Goal: Find specific page/section: Find specific page/section

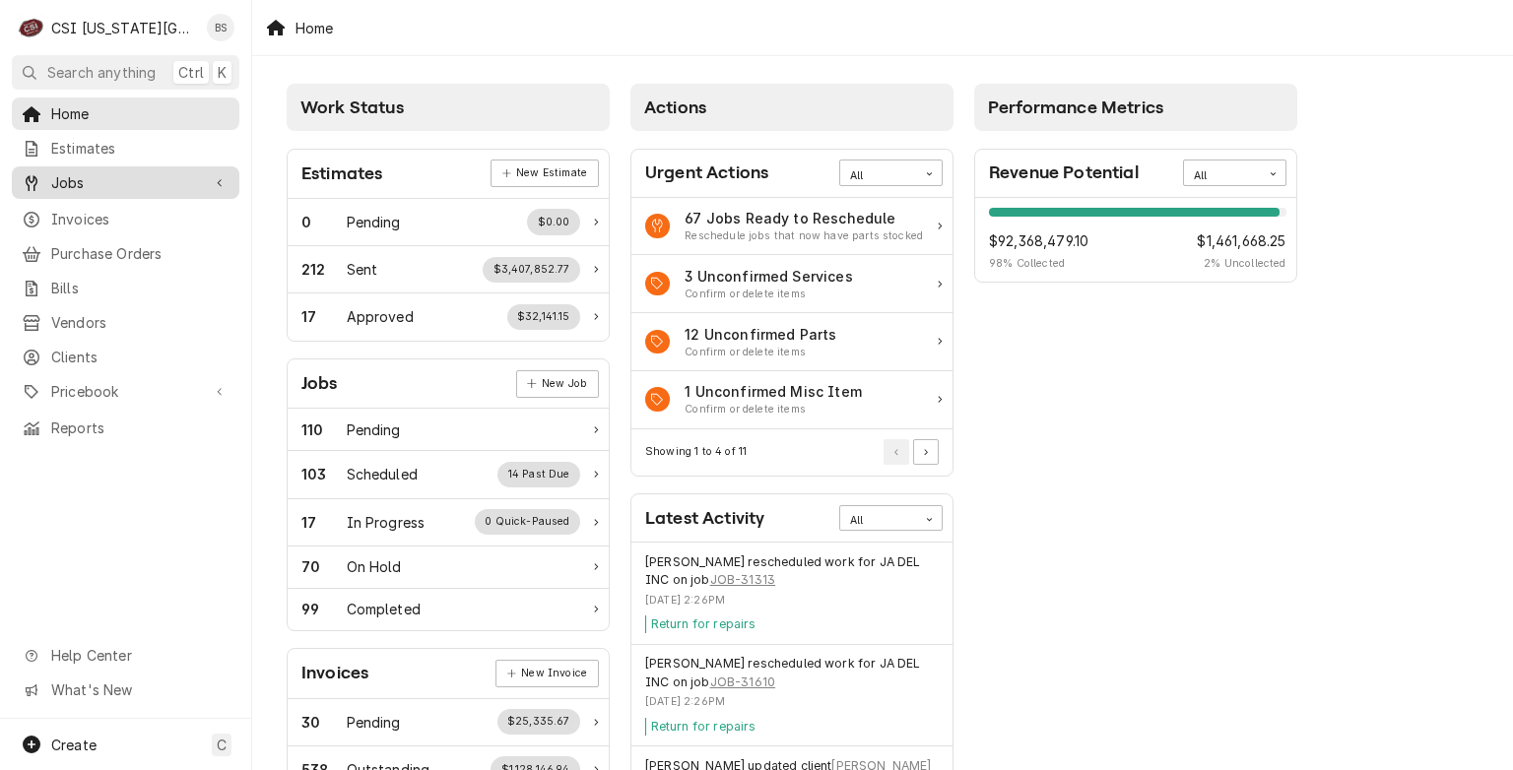
click at [71, 172] on span "Jobs" at bounding box center [125, 182] width 149 height 21
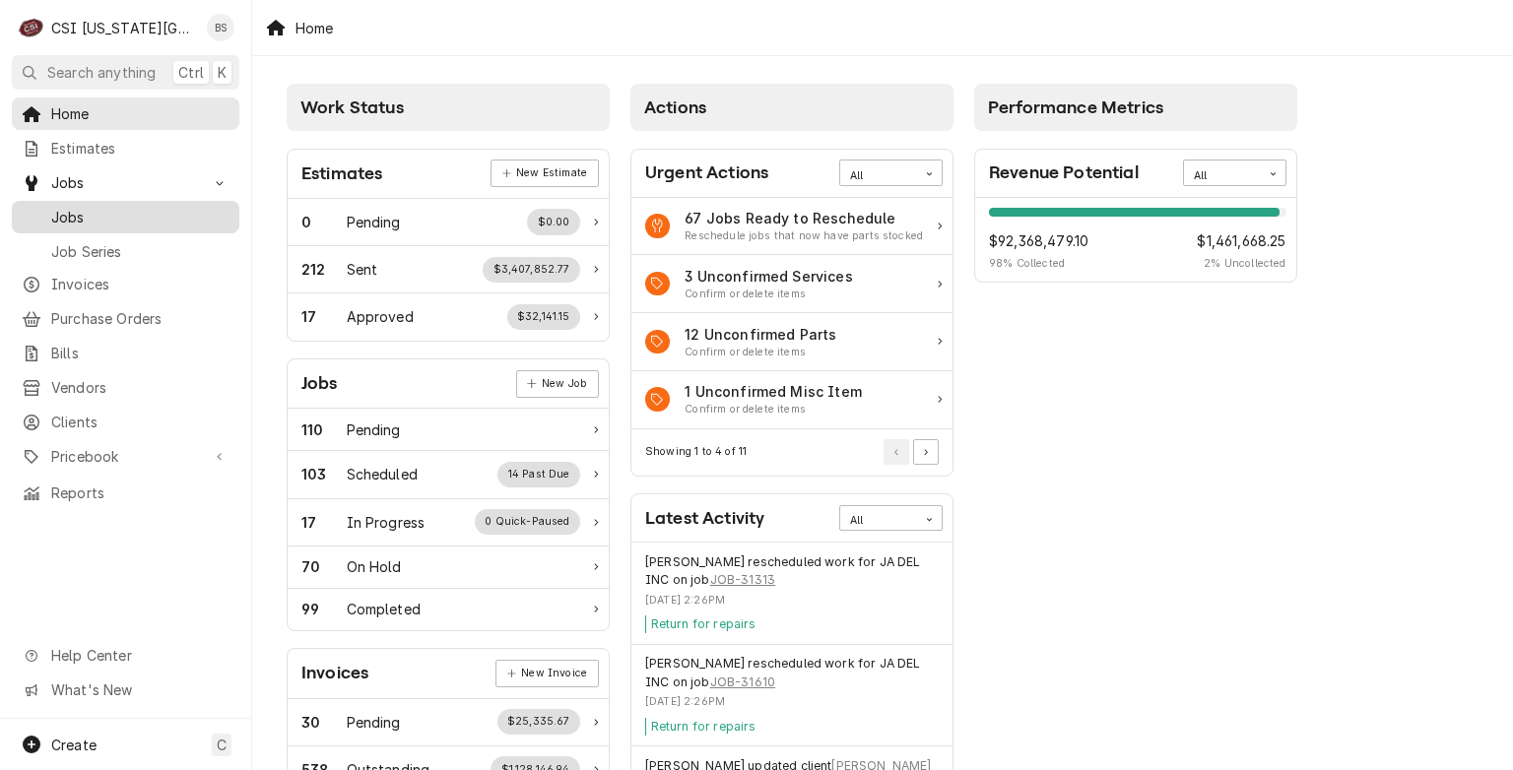
click at [75, 213] on span "Jobs" at bounding box center [140, 217] width 178 height 21
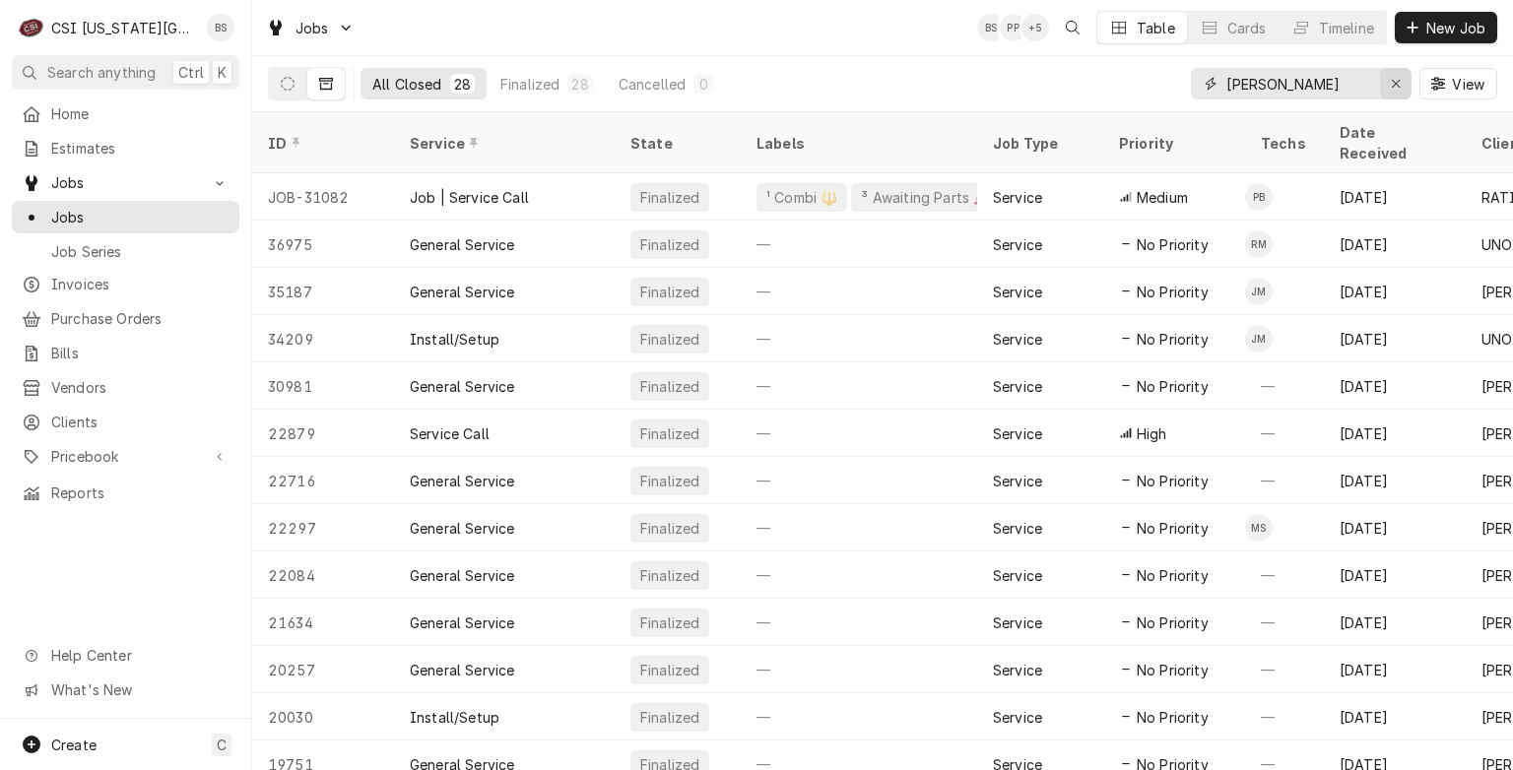
click at [1391, 86] on icon "Erase input" at bounding box center [1396, 84] width 11 height 14
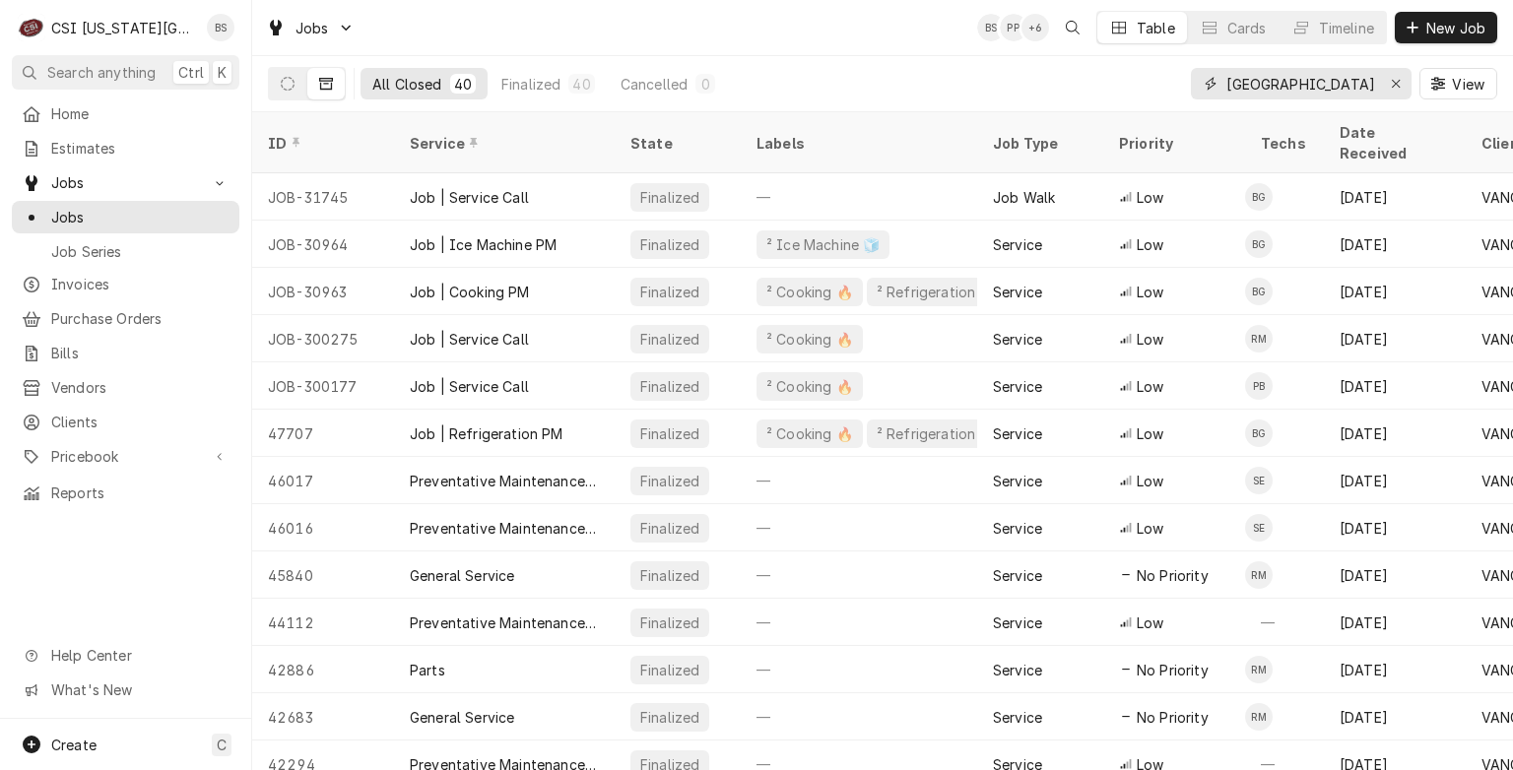
type input "[GEOGRAPHIC_DATA]"
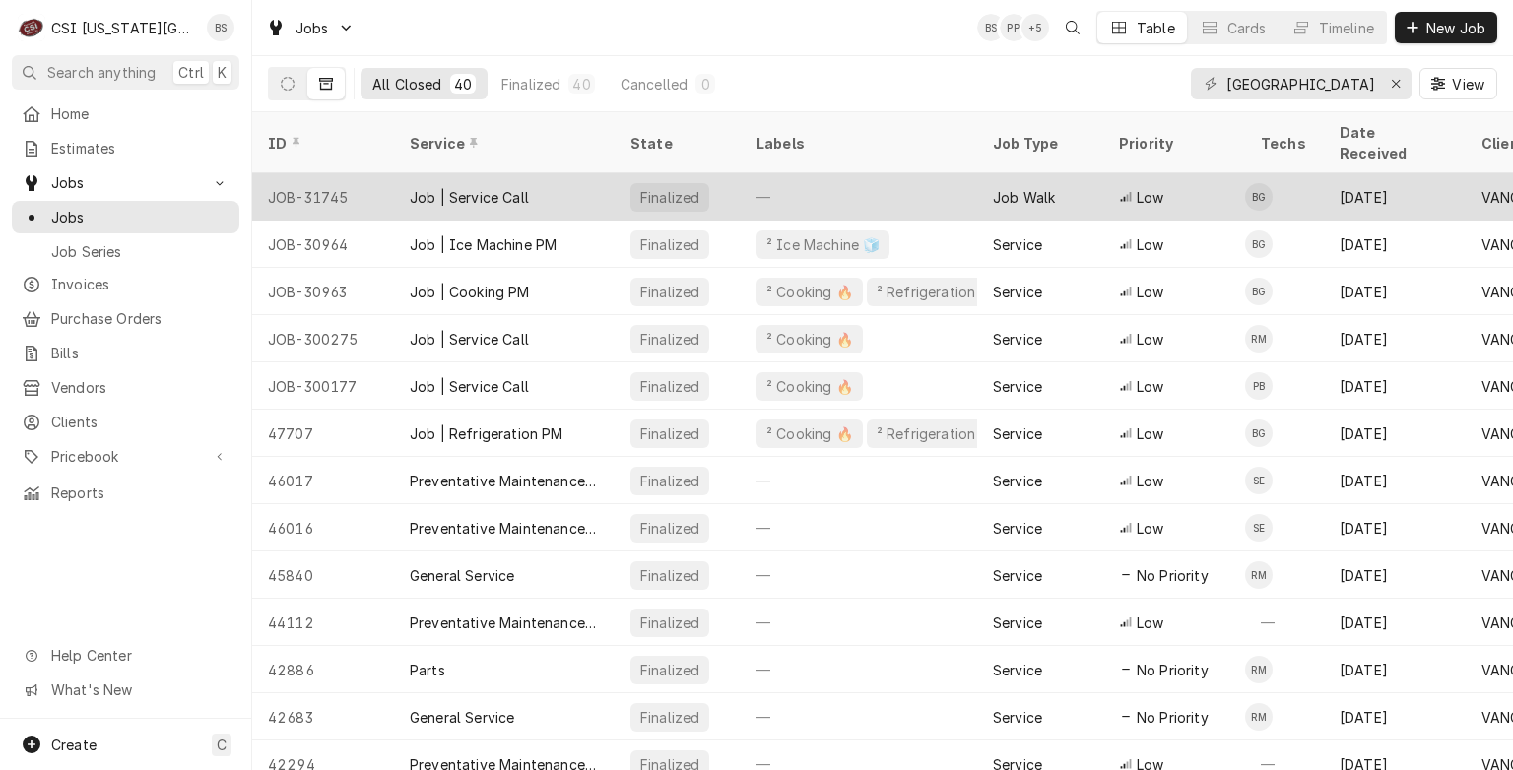
click at [465, 187] on div "Job | Service Call" at bounding box center [469, 197] width 119 height 21
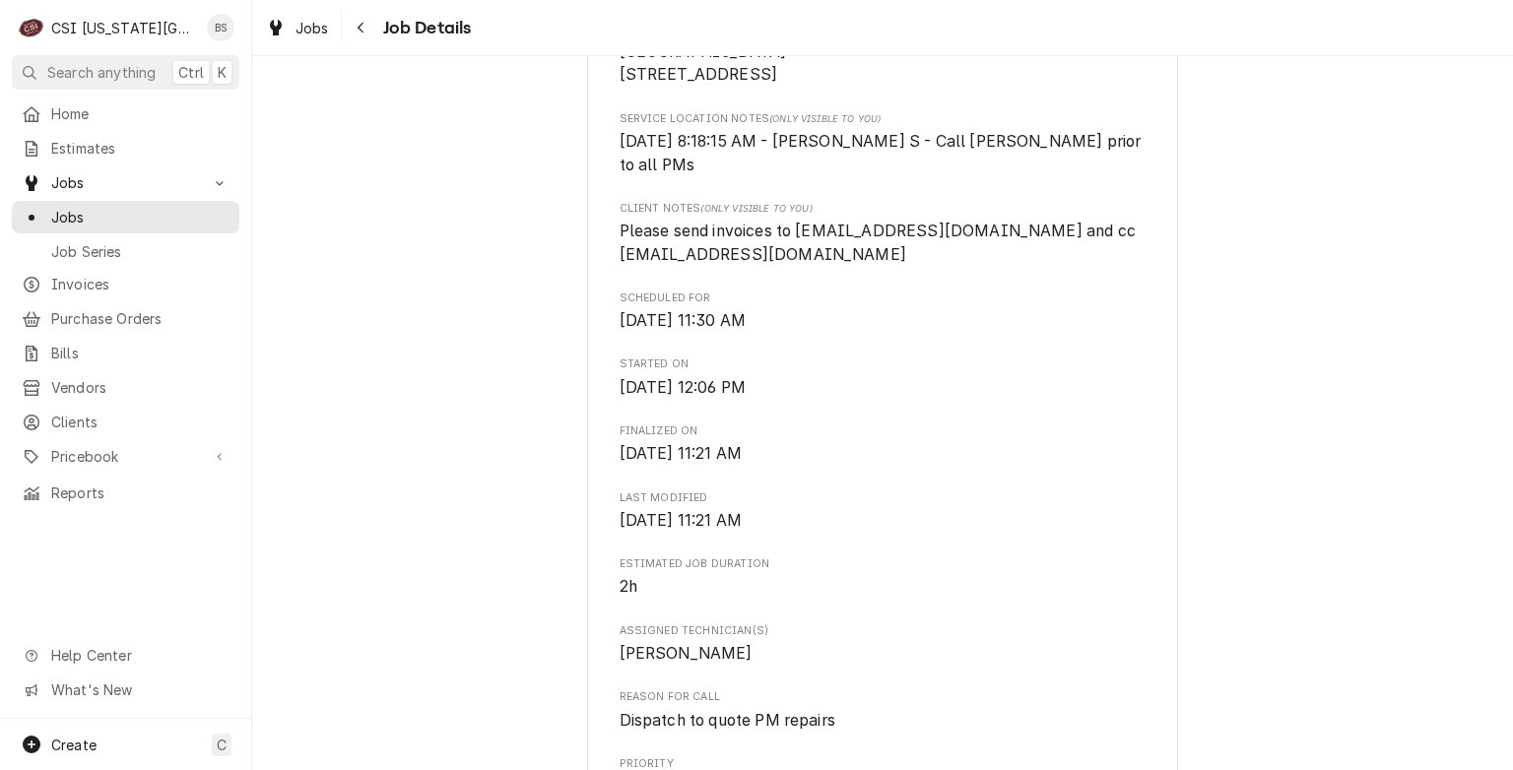
scroll to position [462, 0]
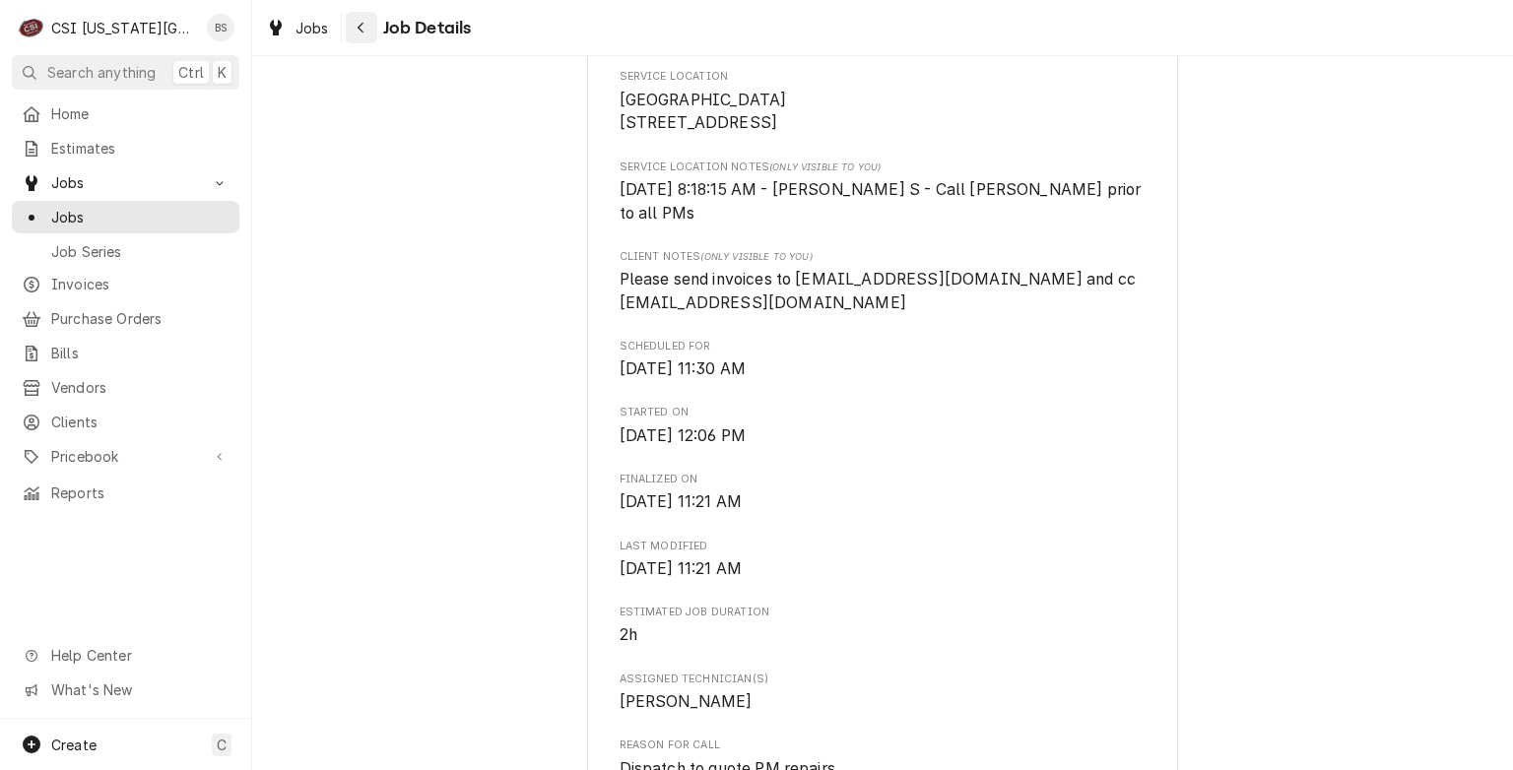
click at [354, 30] on div "Navigate back" at bounding box center [362, 28] width 20 height 20
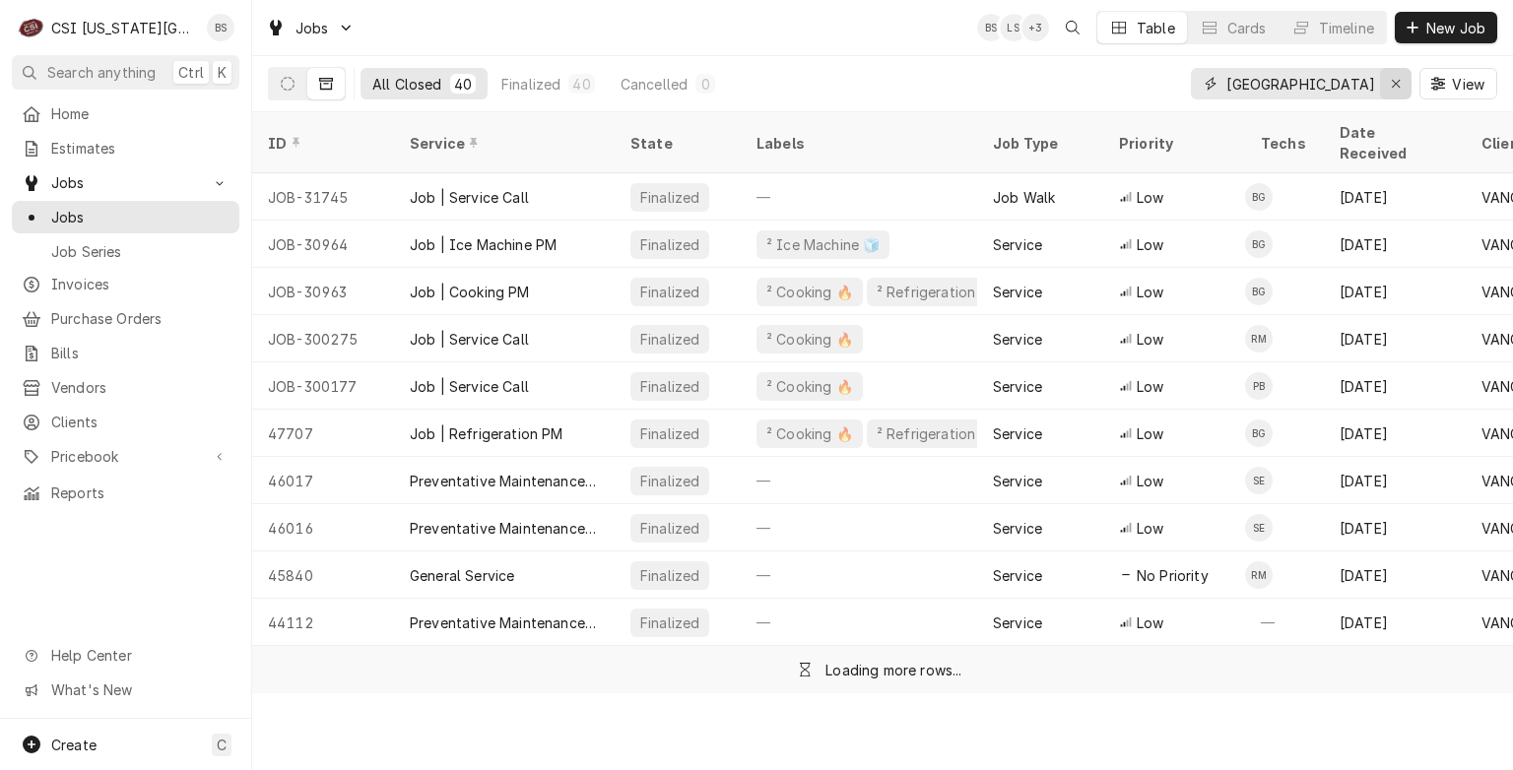
click at [1399, 81] on icon "Erase input" at bounding box center [1396, 84] width 11 height 14
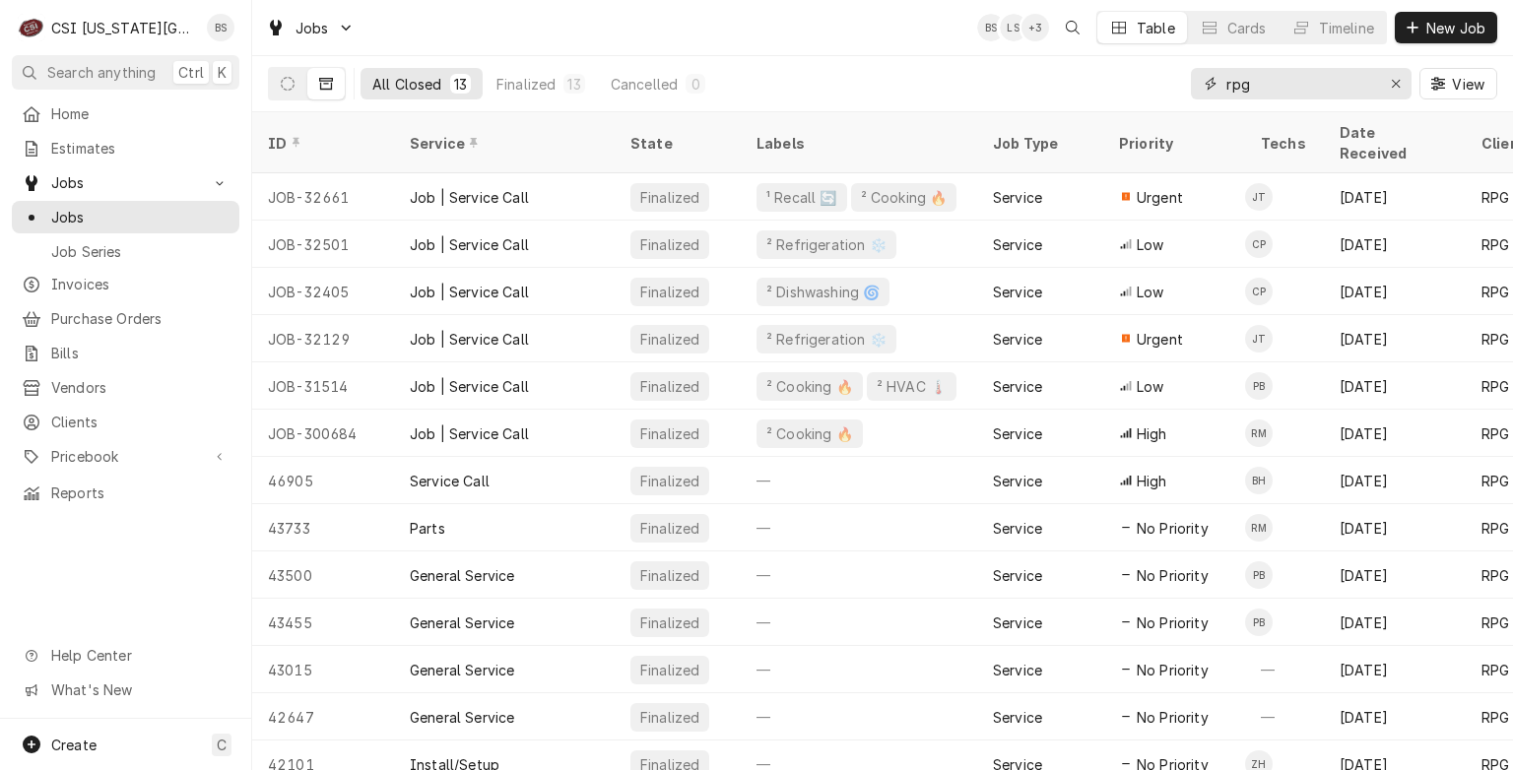
type input "rpg"
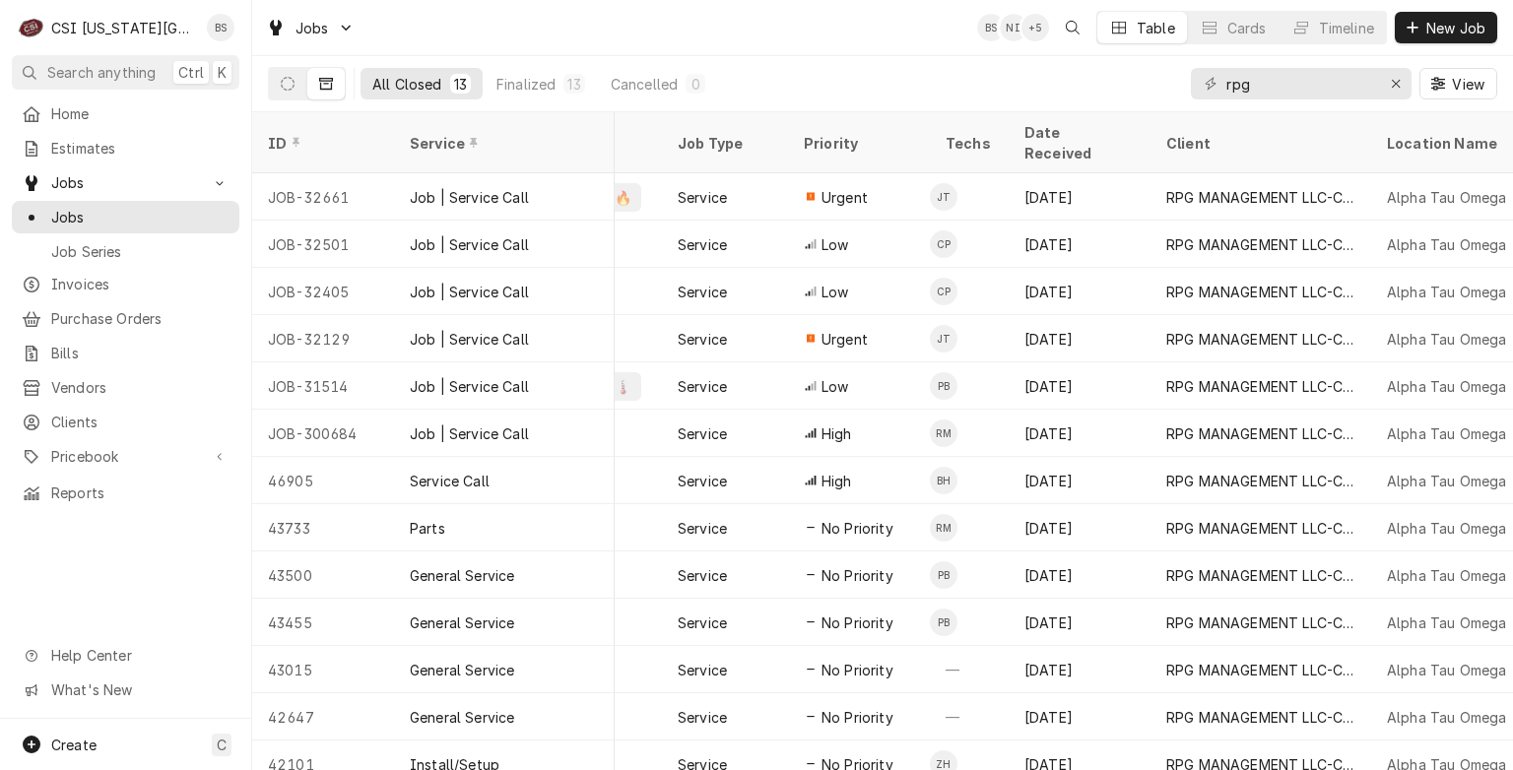
scroll to position [0, 319]
